Goal: Find specific page/section: Find specific page/section

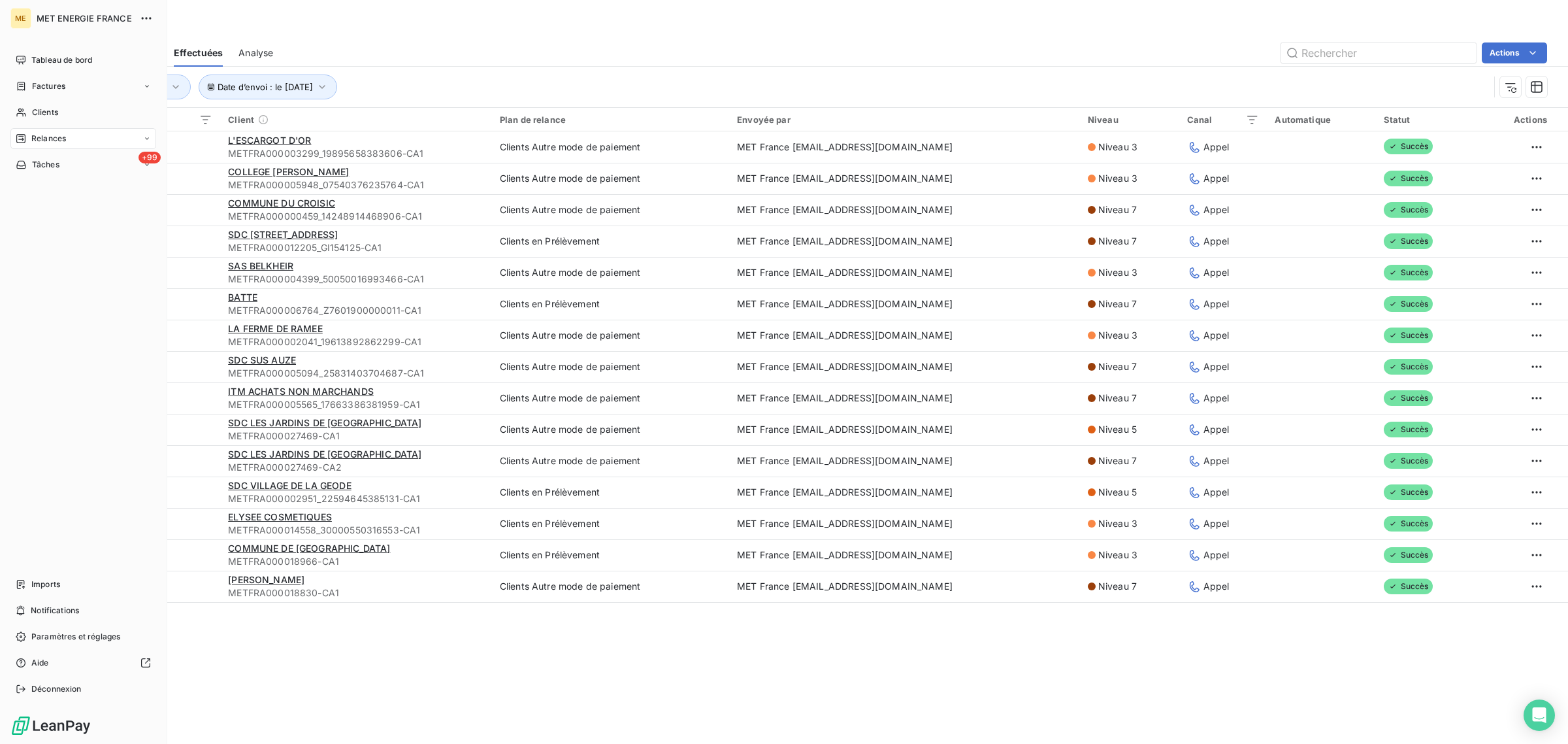
click at [31, 103] on div "Clients" at bounding box center [83, 112] width 145 height 21
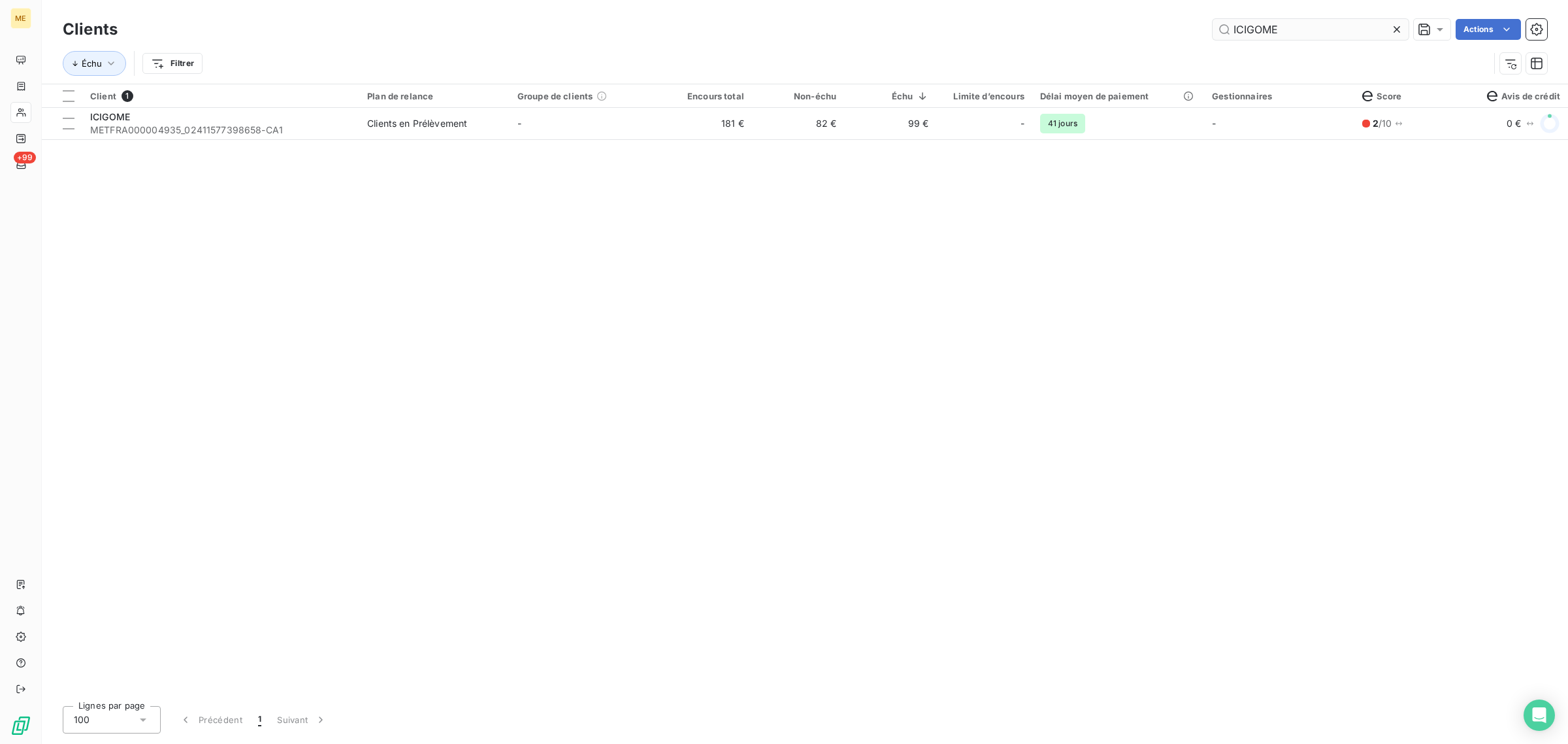
click at [1400, 24] on icon at bounding box center [1397, 29] width 13 height 13
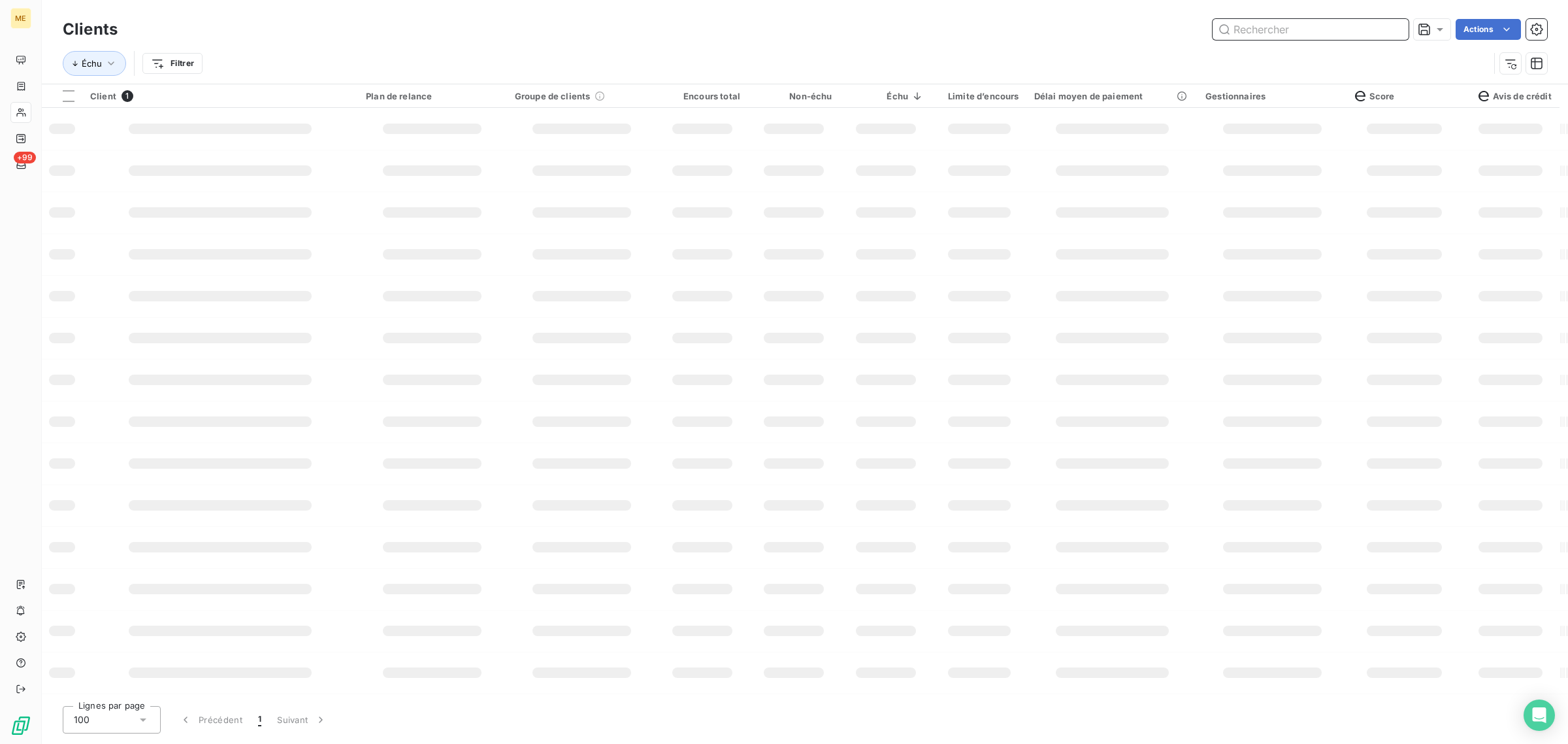
click at [1324, 32] on input "text" at bounding box center [1310, 29] width 196 height 21
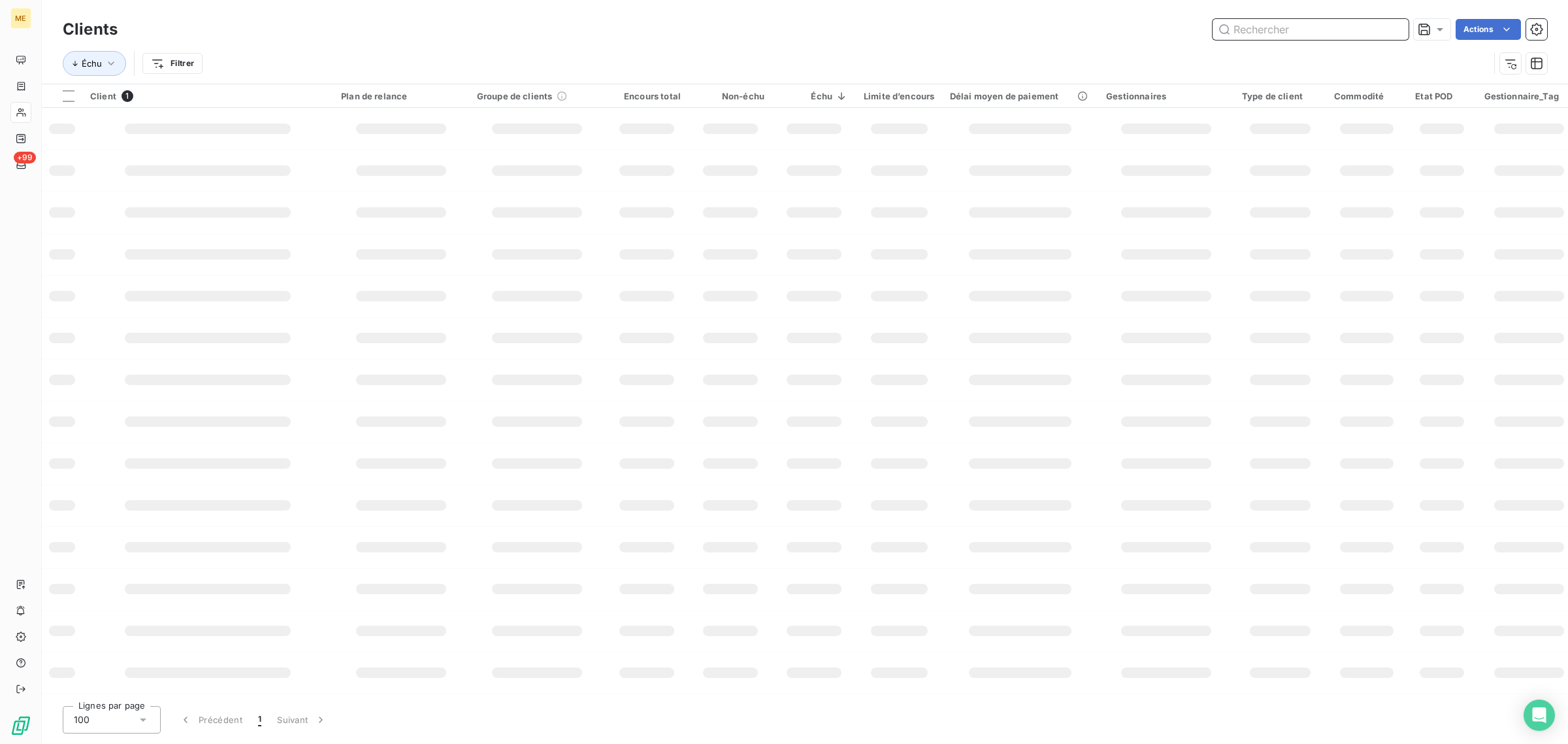
paste input "société bambin"
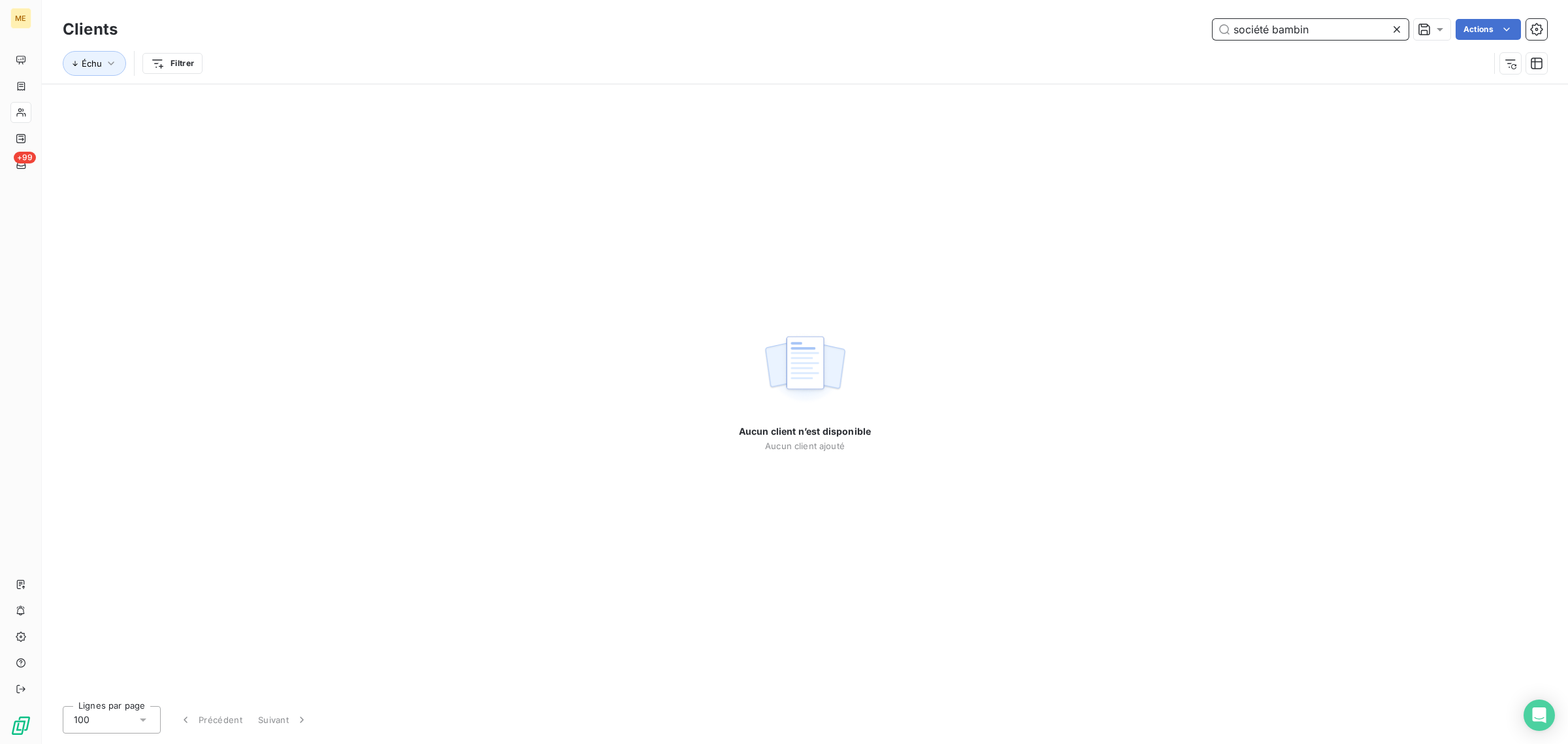
click at [1266, 27] on input "société bambin" at bounding box center [1310, 29] width 196 height 21
click at [1272, 27] on input "société bambin" at bounding box center [1310, 29] width 196 height 21
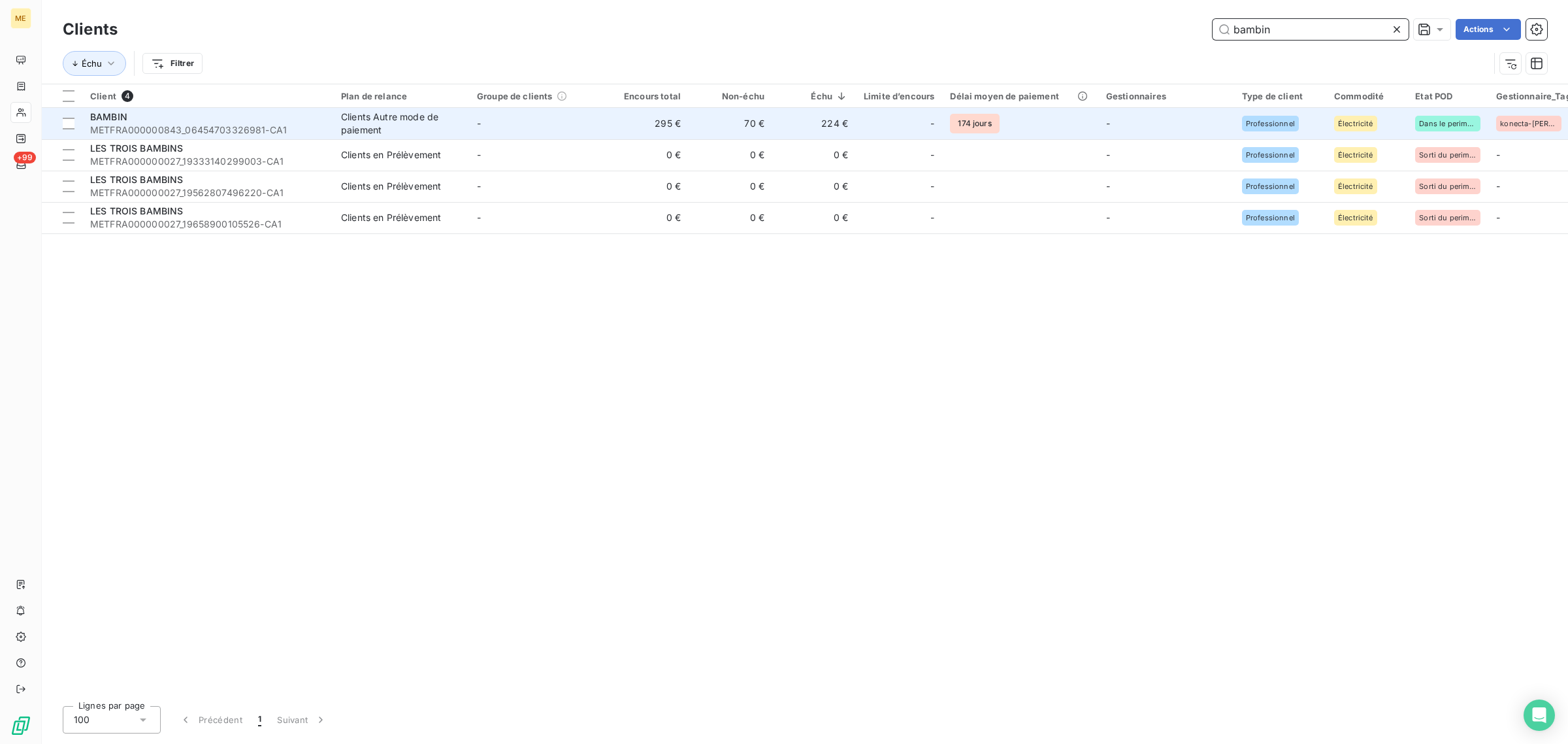
type input "bambin"
click at [250, 128] on span "METFRA000000843_06454703326981-CA1" at bounding box center [208, 130] width 235 height 13
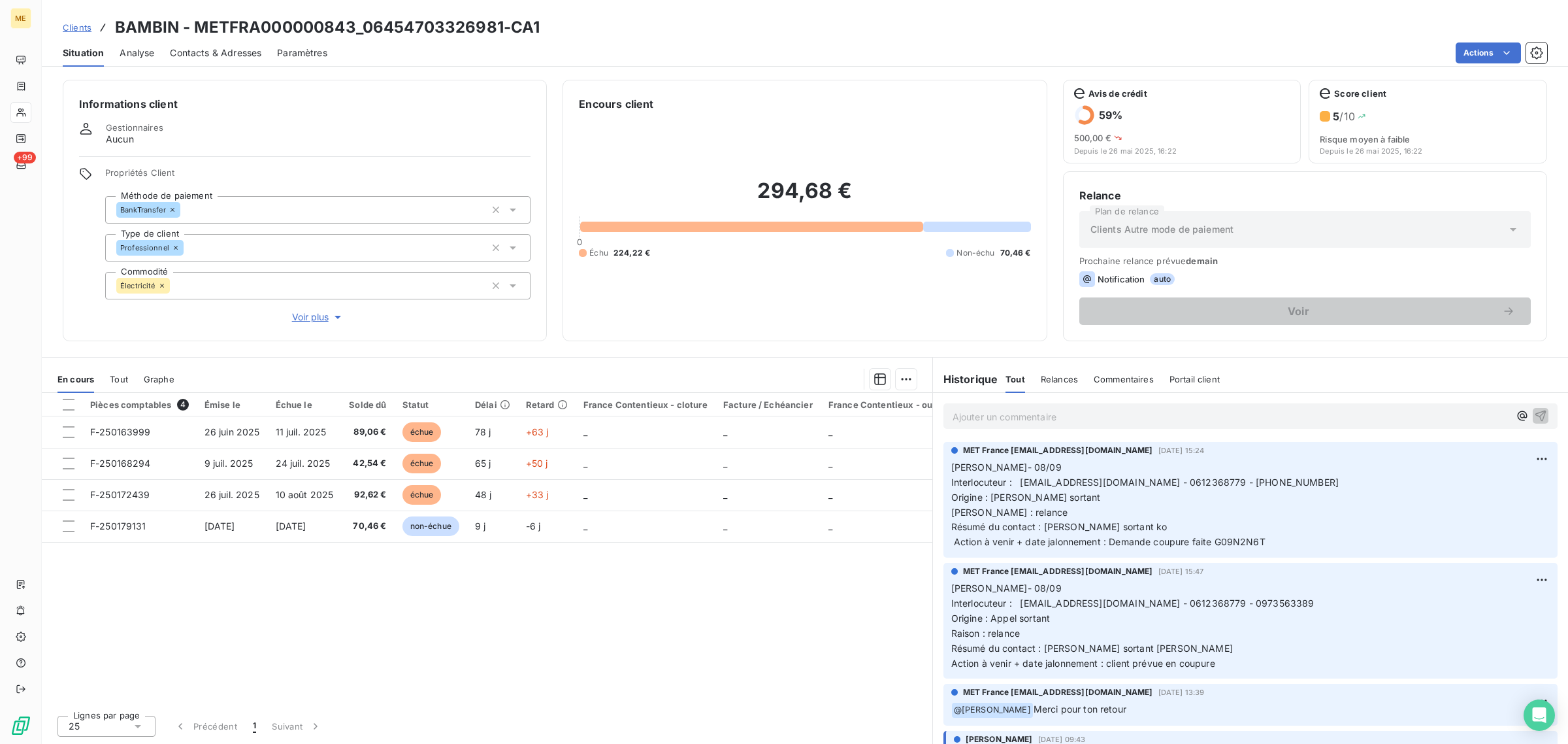
click at [77, 29] on span "Clients" at bounding box center [78, 27] width 29 height 11
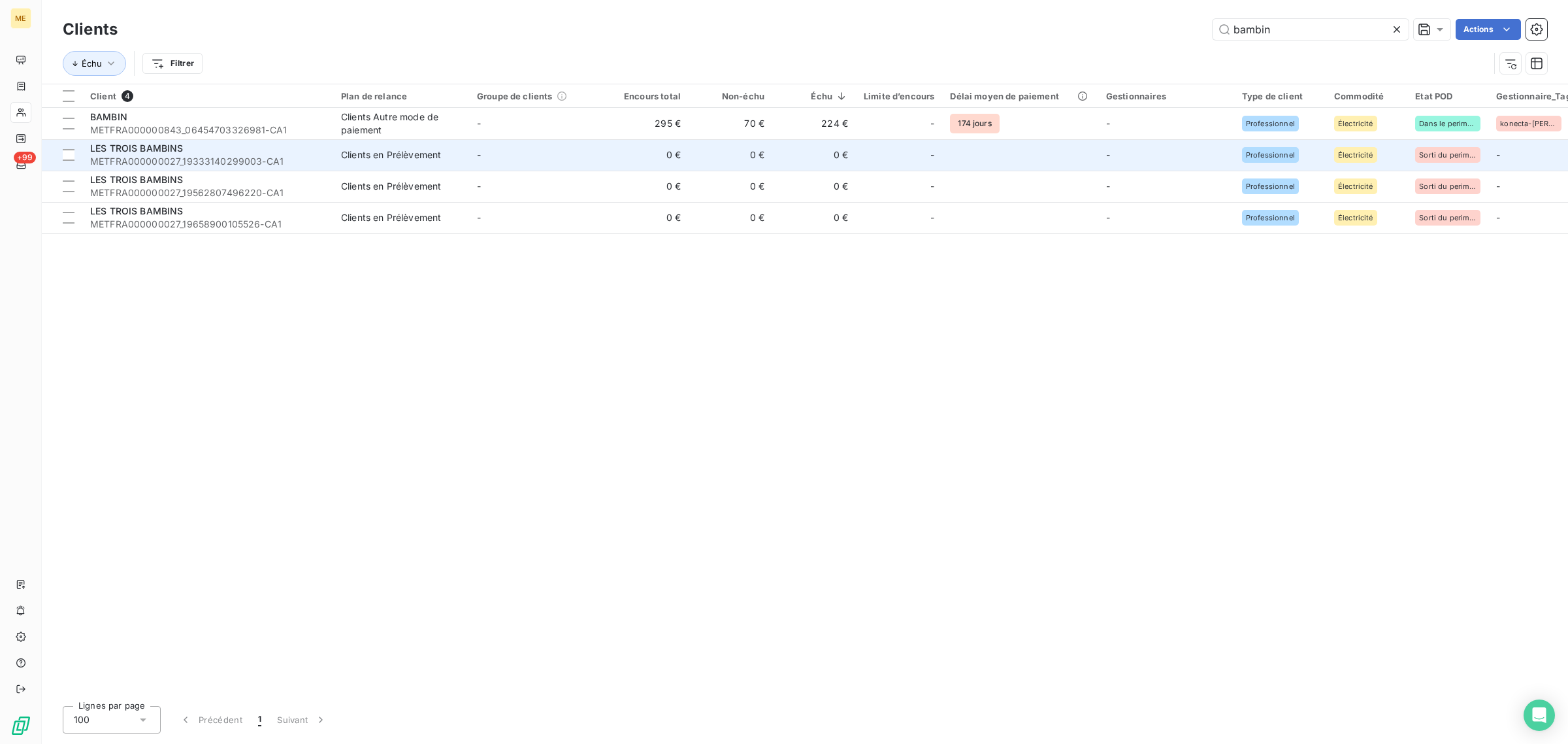
click at [373, 164] on td "Clients en Prélèvement" at bounding box center [401, 154] width 136 height 32
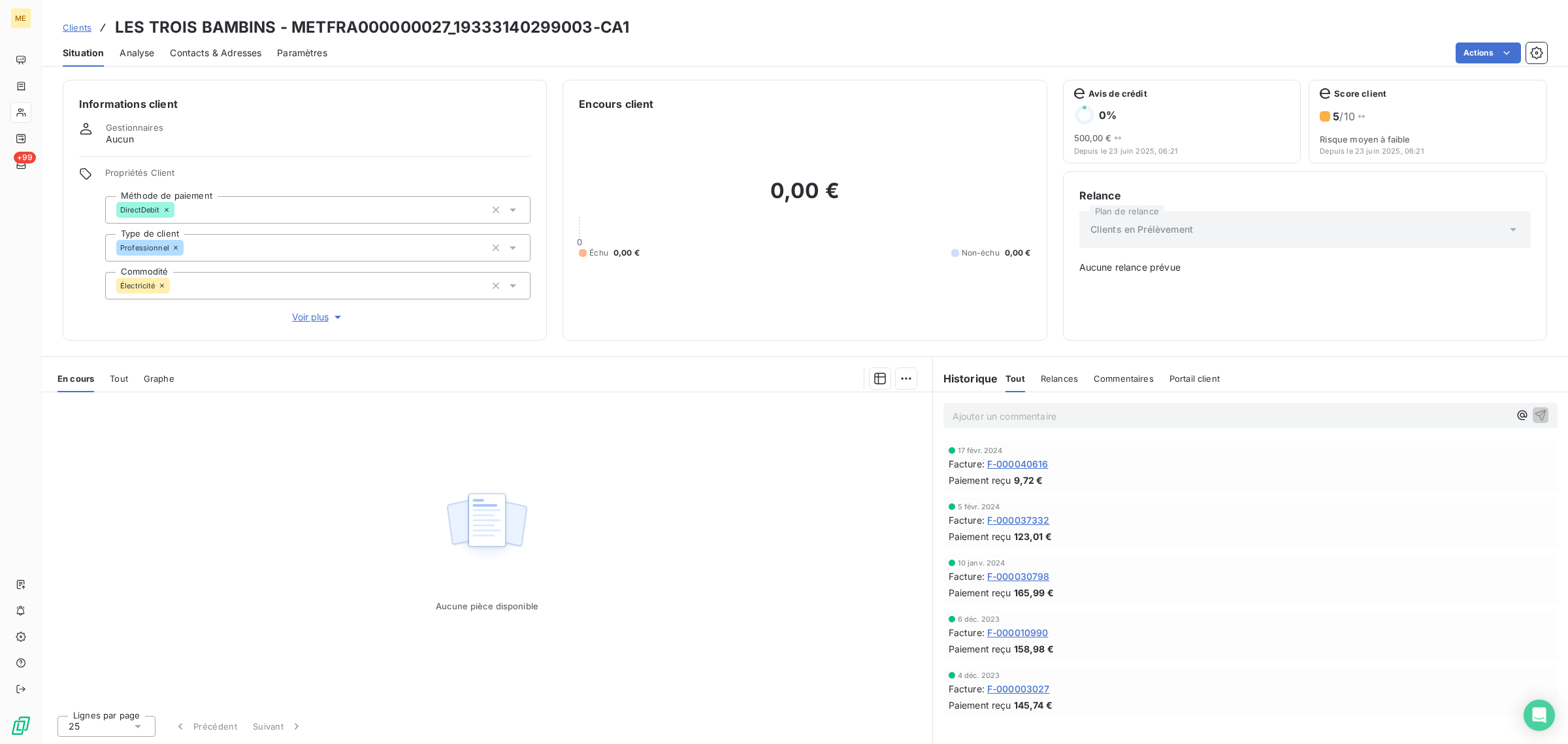
click at [65, 26] on span "Clients" at bounding box center [78, 27] width 29 height 11
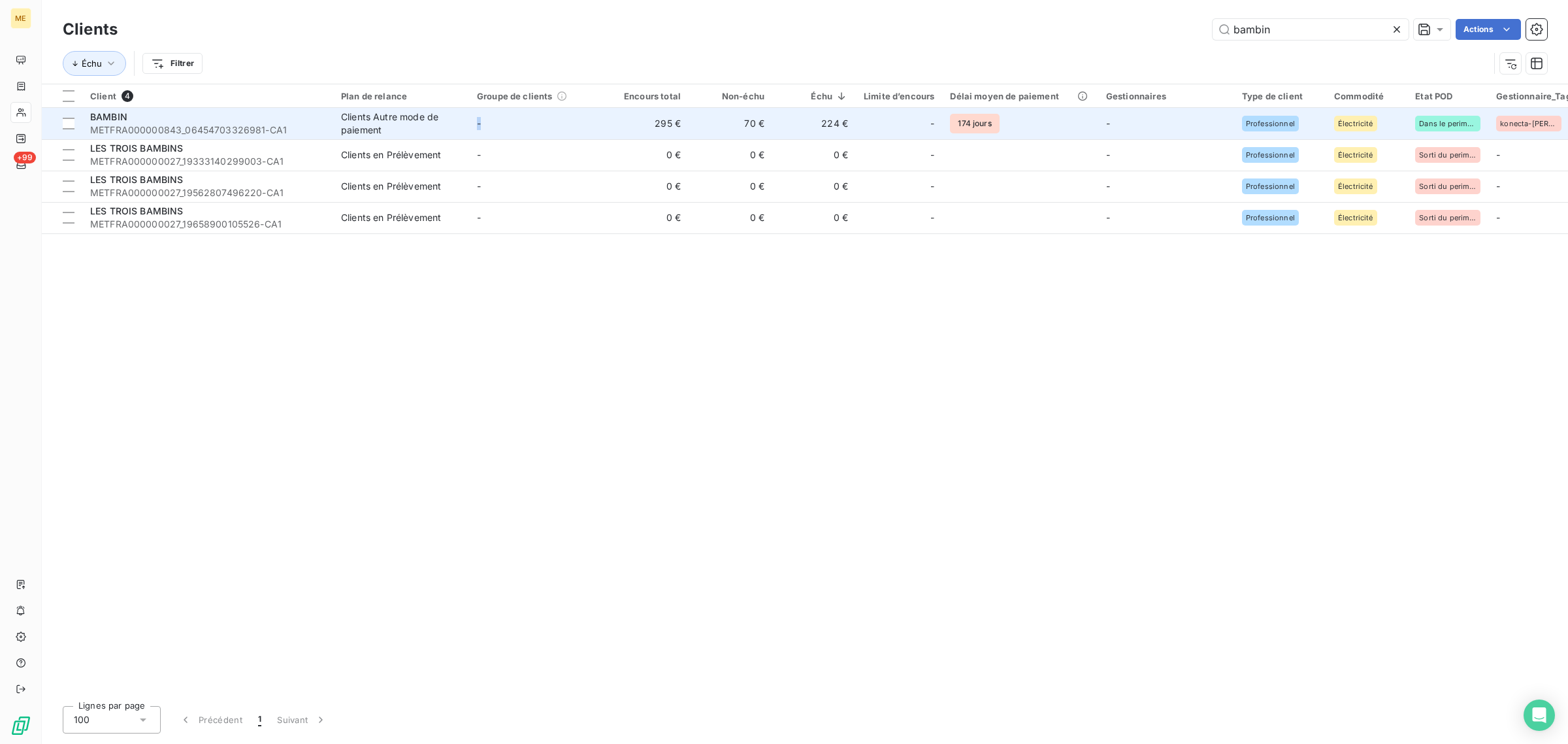
click at [482, 132] on td "-" at bounding box center [537, 123] width 136 height 32
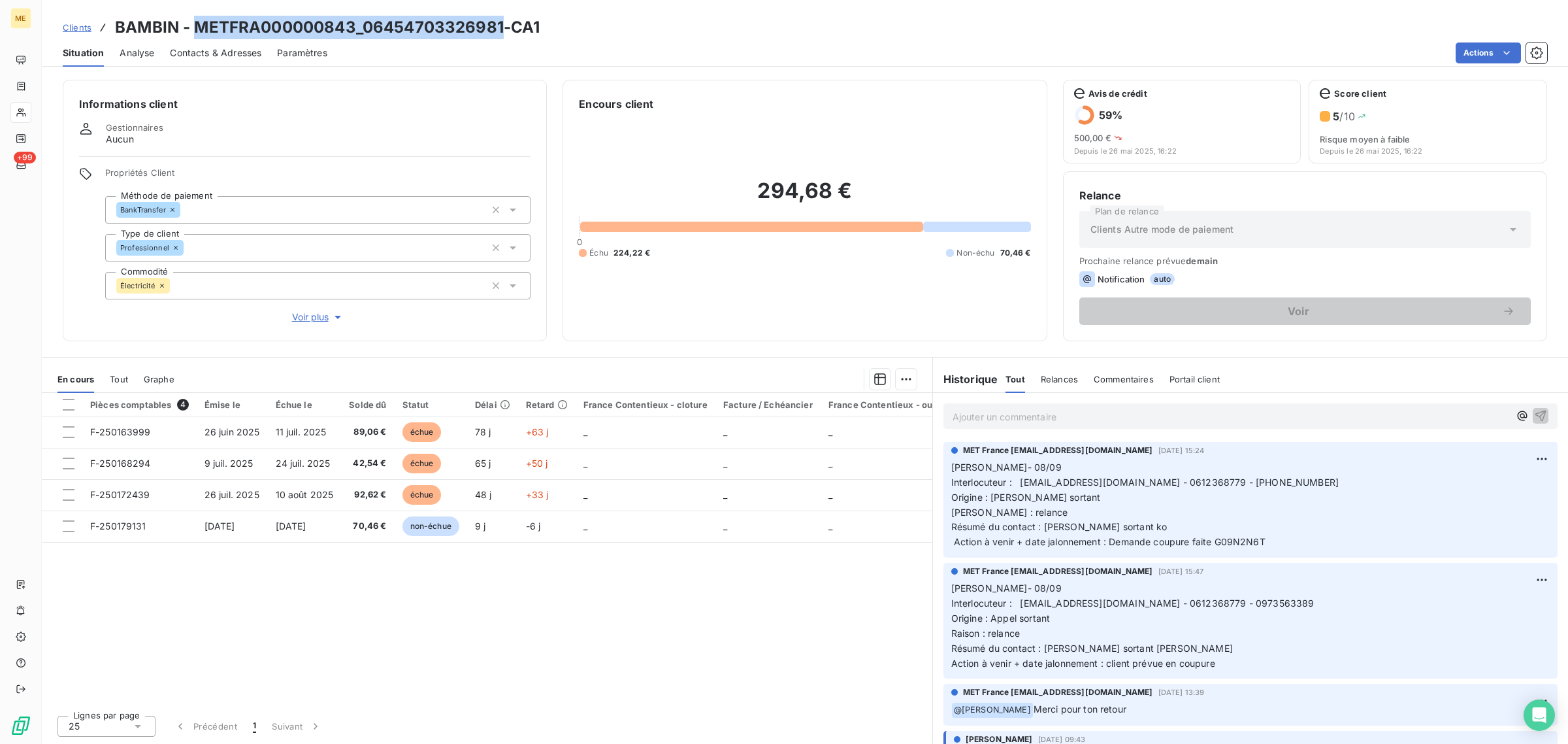
drag, startPoint x: 193, startPoint y: 27, endPoint x: 501, endPoint y: 29, distance: 308.0
click at [501, 29] on h3 "BAMBIN - METFRA000000843_06454703326981-CA1" at bounding box center [327, 27] width 425 height 23
copy h3 "METFRA000000843_06454703326981"
